Goal: Task Accomplishment & Management: Manage account settings

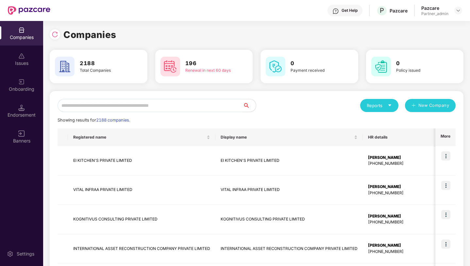
click at [25, 74] on div "Onboarding" at bounding box center [21, 85] width 43 height 25
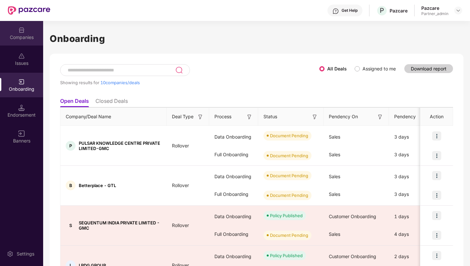
click at [17, 32] on div "Companies" at bounding box center [21, 33] width 43 height 25
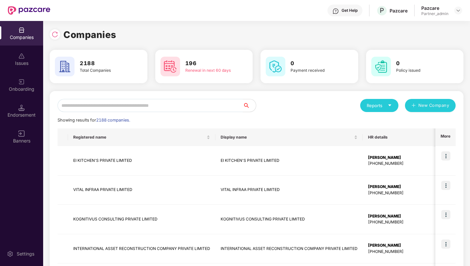
click at [87, 106] on input "text" at bounding box center [150, 105] width 185 height 13
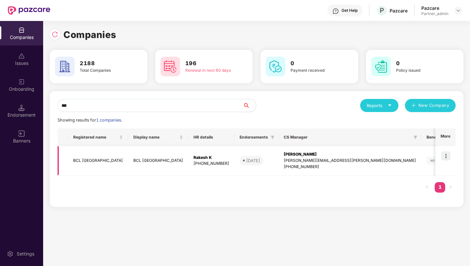
type input "***"
click at [448, 153] on img at bounding box center [446, 155] width 9 height 9
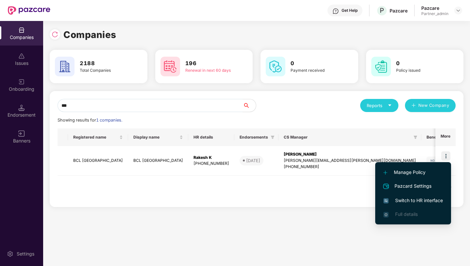
click at [406, 202] on span "Switch to HR interface" at bounding box center [414, 200] width 60 height 7
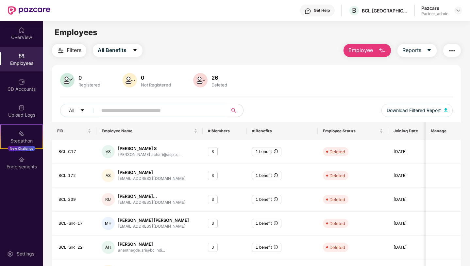
click at [354, 50] on span "Employee" at bounding box center [361, 50] width 25 height 8
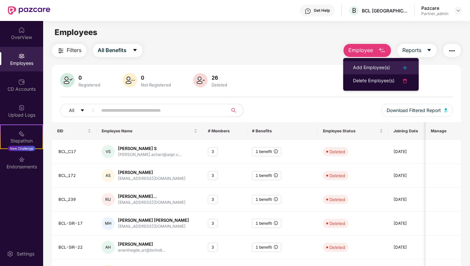
click at [368, 70] on div "Add Employee(s)" at bounding box center [371, 68] width 37 height 8
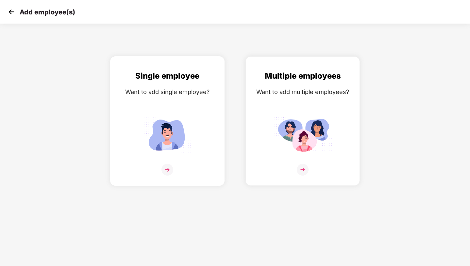
click at [150, 162] on div "Single employee Want to add single employee?" at bounding box center [167, 127] width 101 height 114
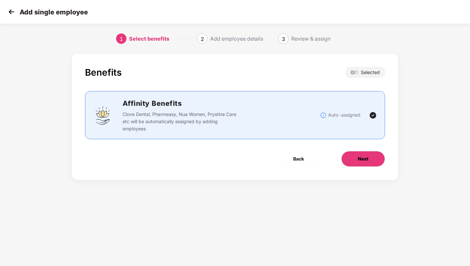
click at [357, 159] on button "Next" at bounding box center [363, 159] width 44 height 16
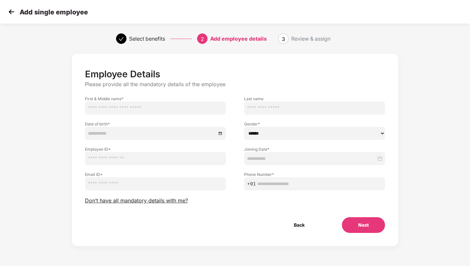
click at [12, 11] on img at bounding box center [12, 12] width 10 height 10
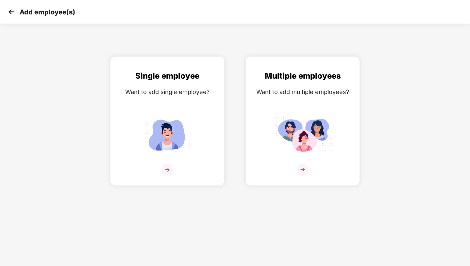
click at [12, 11] on img at bounding box center [12, 12] width 10 height 10
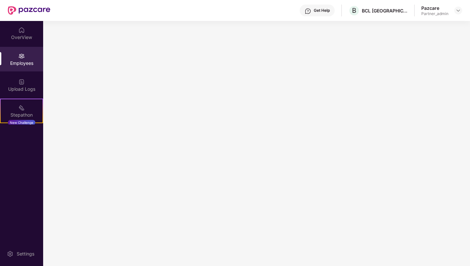
click at [12, 11] on img at bounding box center [29, 10] width 43 height 9
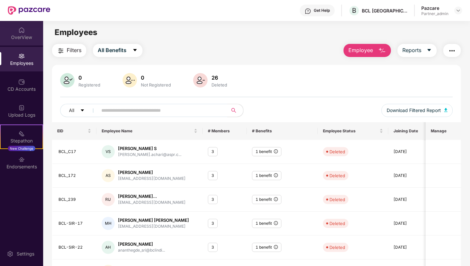
click at [17, 35] on div "OverView" at bounding box center [21, 37] width 43 height 7
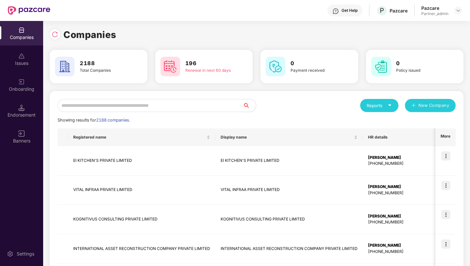
click at [21, 90] on div "Onboarding" at bounding box center [21, 89] width 43 height 7
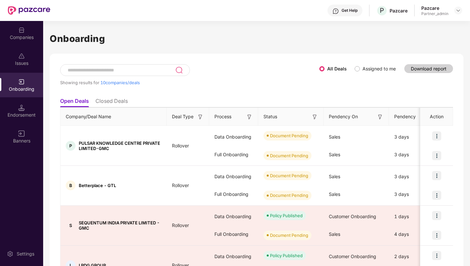
click at [23, 42] on div "Companies" at bounding box center [21, 33] width 43 height 25
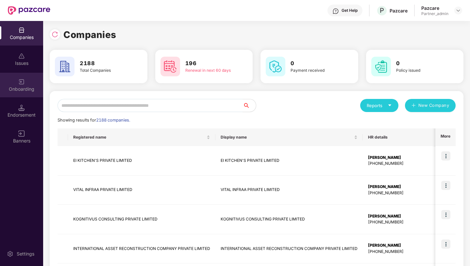
click at [26, 86] on div "Onboarding" at bounding box center [21, 89] width 43 height 7
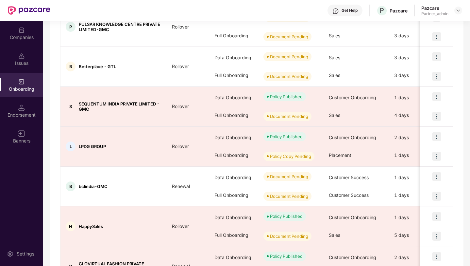
click at [17, 28] on div "Companies" at bounding box center [21, 33] width 43 height 25
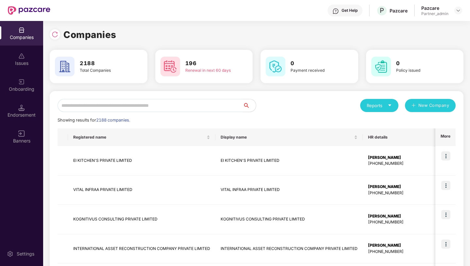
click at [114, 105] on input "text" at bounding box center [150, 105] width 185 height 13
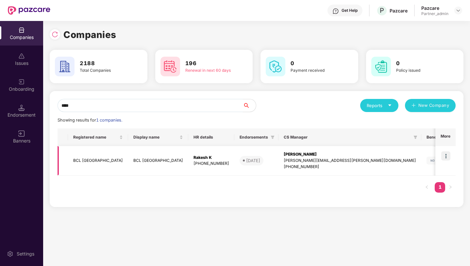
type input "***"
click at [446, 156] on img at bounding box center [446, 155] width 9 height 9
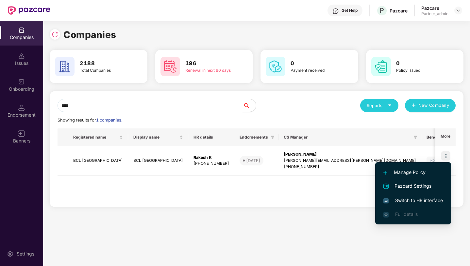
click at [398, 198] on span "Switch to HR interface" at bounding box center [414, 200] width 60 height 7
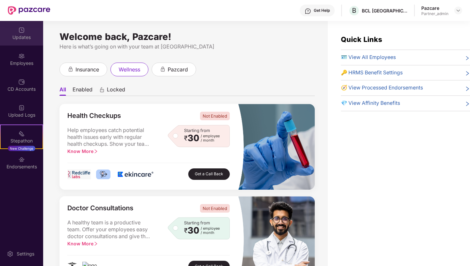
click at [11, 29] on div "Updates" at bounding box center [21, 33] width 43 height 25
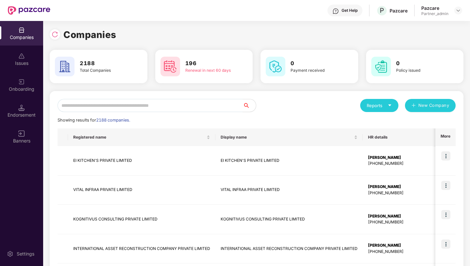
click at [18, 92] on div "Onboarding" at bounding box center [21, 85] width 43 height 25
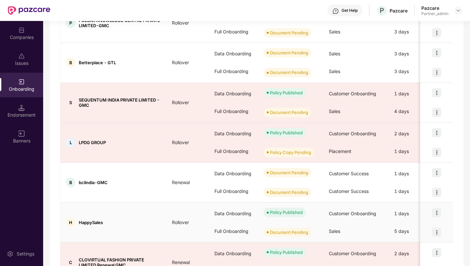
scroll to position [139, 0]
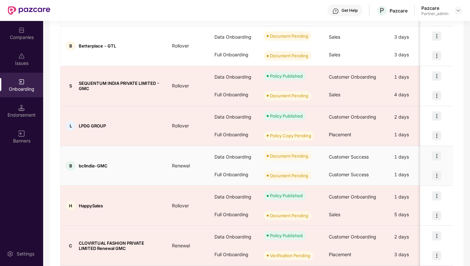
click at [437, 155] on img at bounding box center [436, 155] width 9 height 9
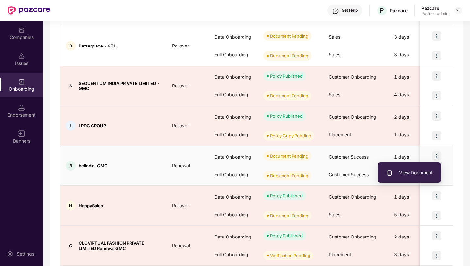
click at [407, 170] on span "View Document" at bounding box center [409, 172] width 47 height 7
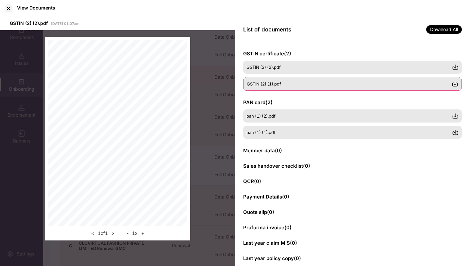
click at [291, 86] on div "GSTIN (2) (1).pdf" at bounding box center [349, 83] width 205 height 5
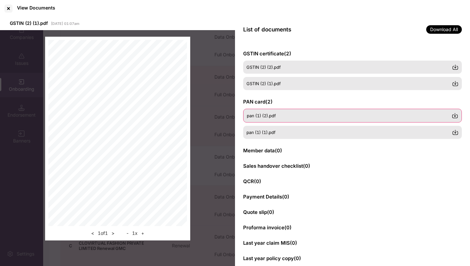
click at [281, 116] on div "pan (1) (2).pdf" at bounding box center [349, 115] width 205 height 5
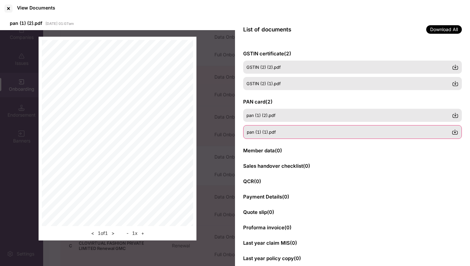
click at [277, 129] on div "pan (1) (1).pdf" at bounding box center [349, 131] width 205 height 5
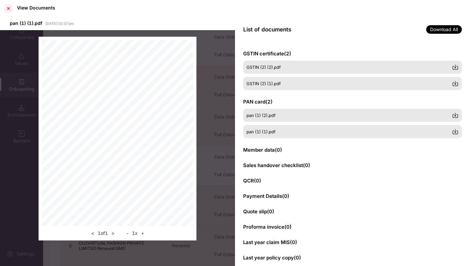
click at [10, 6] on div at bounding box center [8, 8] width 10 height 10
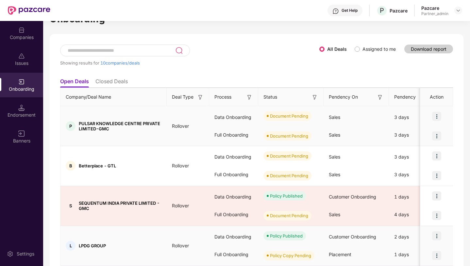
scroll to position [0, 0]
